Goal: Navigation & Orientation: Find specific page/section

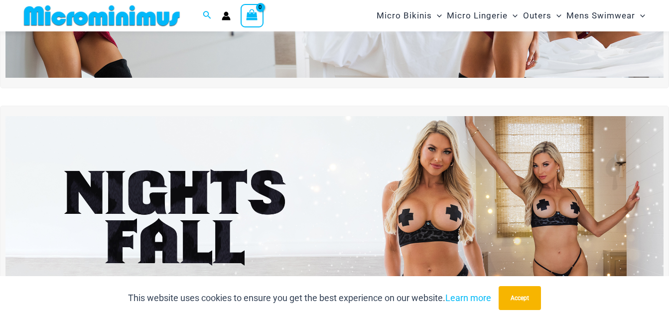
scroll to position [290, 0]
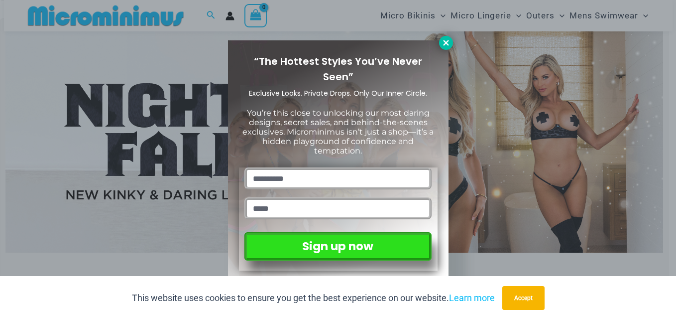
click at [446, 43] on icon at bounding box center [445, 42] width 5 height 5
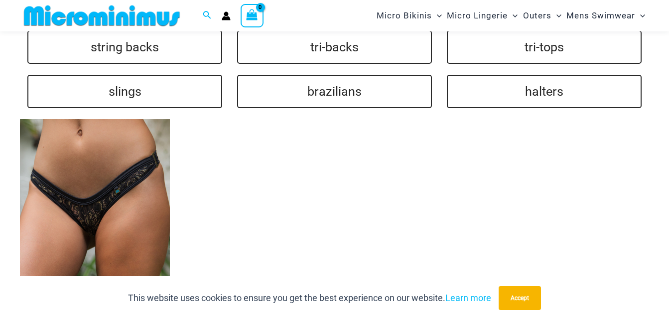
scroll to position [2232, 0]
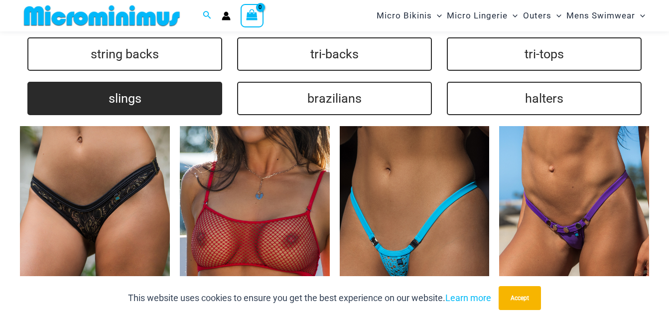
click at [118, 87] on link "slings" at bounding box center [124, 98] width 195 height 33
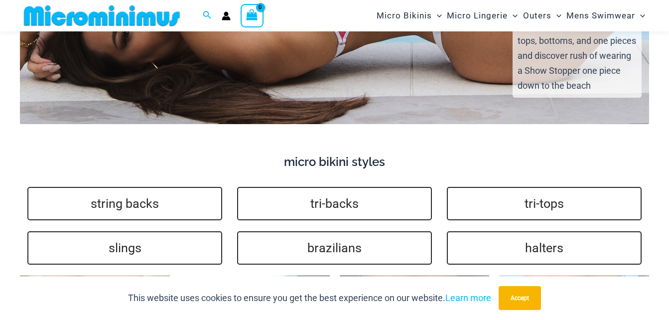
scroll to position [2132, 0]
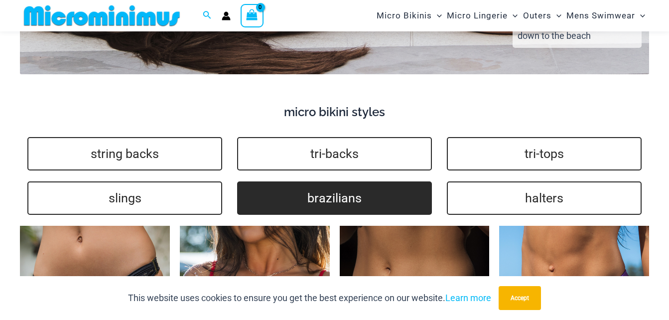
click at [269, 181] on link "brazilians" at bounding box center [334, 197] width 195 height 33
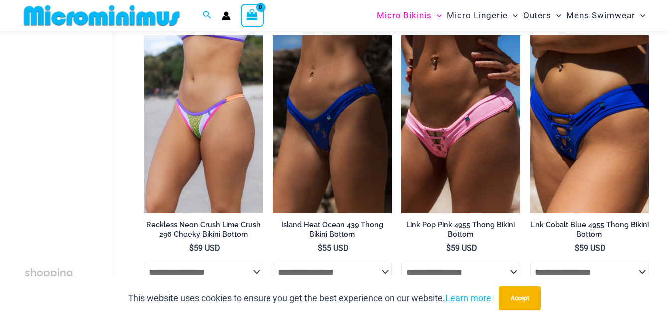
scroll to position [647, 0]
